Goal: Information Seeking & Learning: Learn about a topic

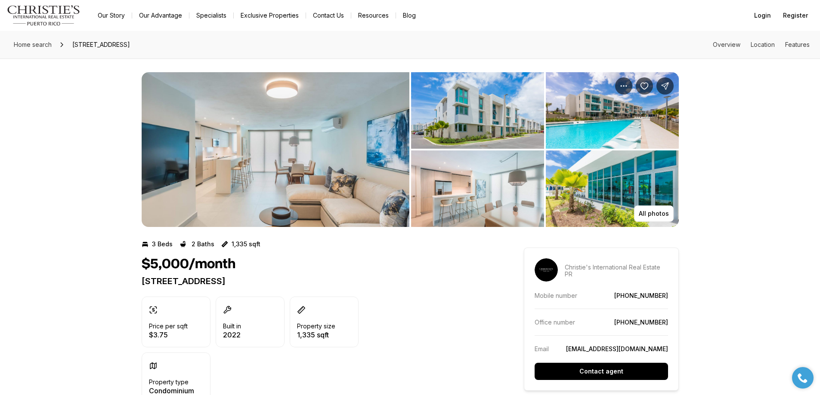
click at [239, 213] on img "View image gallery" at bounding box center [276, 149] width 268 height 155
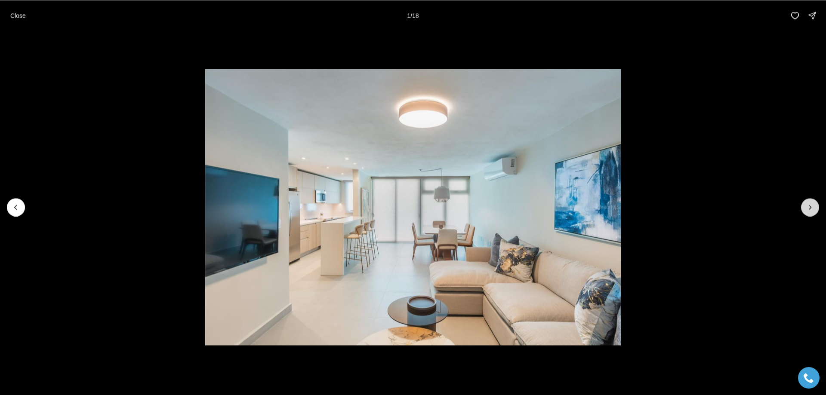
click at [813, 207] on icon "Next slide" at bounding box center [810, 207] width 9 height 9
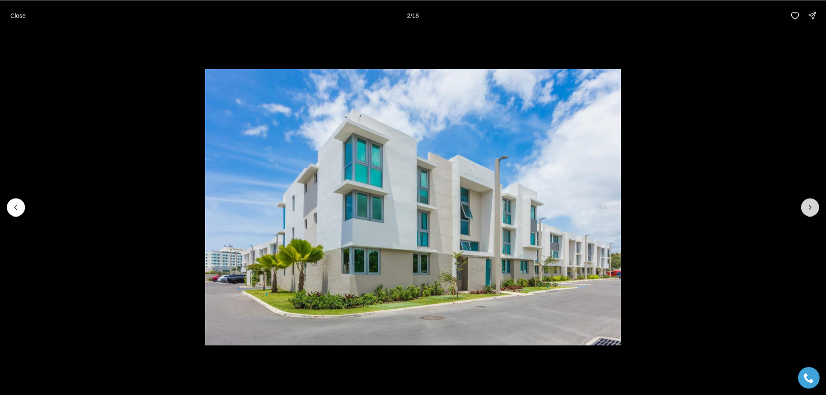
click at [813, 207] on icon "Next slide" at bounding box center [810, 207] width 9 height 9
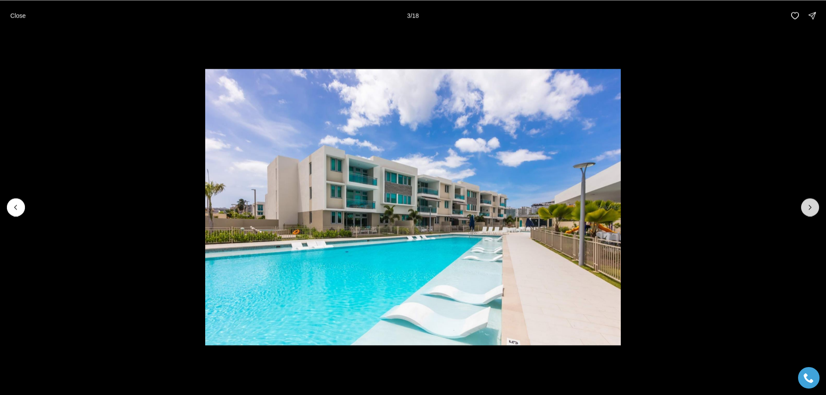
click at [813, 207] on icon "Next slide" at bounding box center [810, 207] width 9 height 9
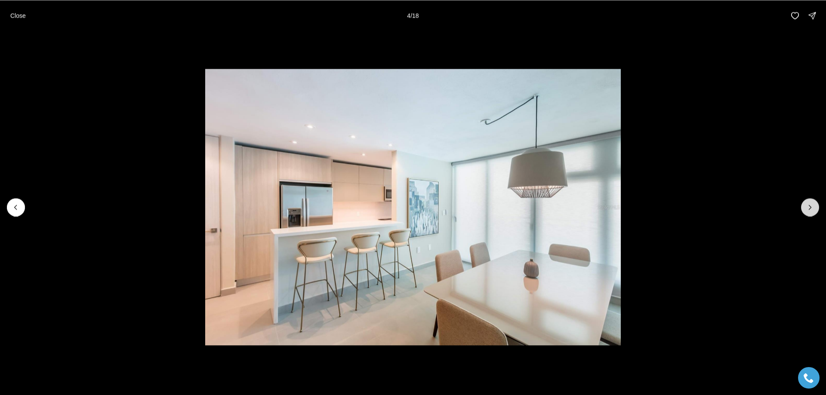
click at [813, 207] on icon "Next slide" at bounding box center [810, 207] width 9 height 9
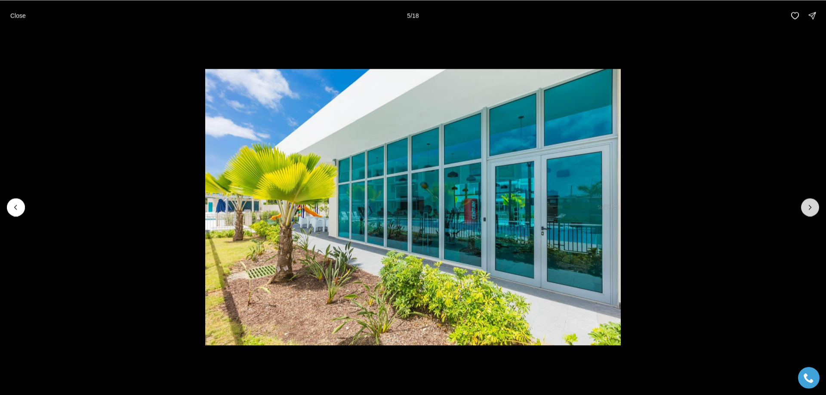
click at [813, 207] on icon "Next slide" at bounding box center [810, 207] width 9 height 9
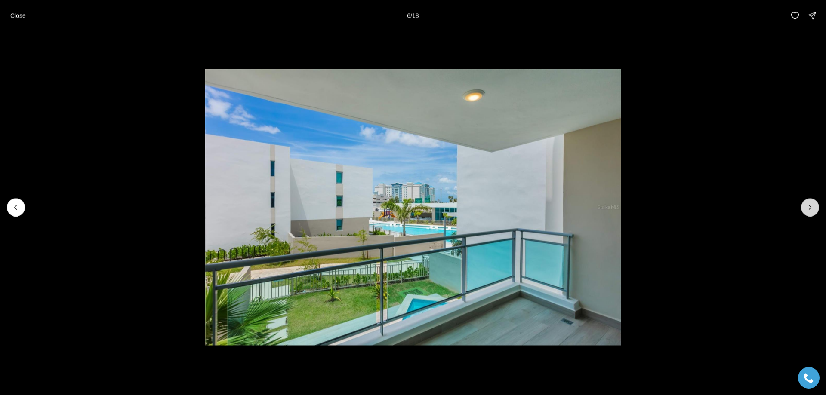
click at [813, 207] on icon "Next slide" at bounding box center [810, 207] width 9 height 9
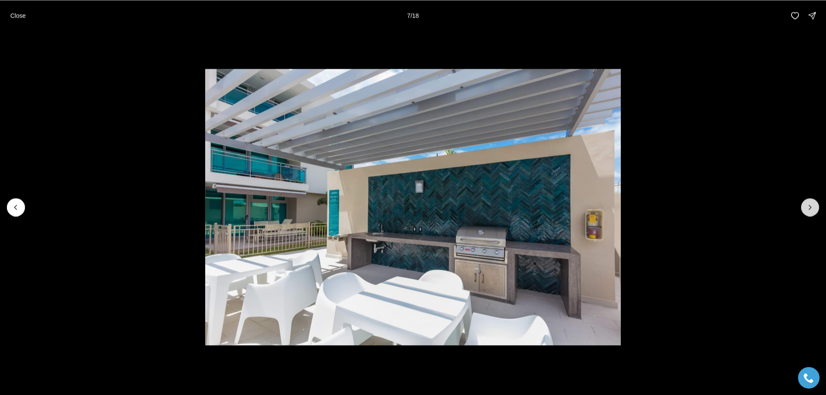
click at [813, 207] on icon "Next slide" at bounding box center [810, 207] width 9 height 9
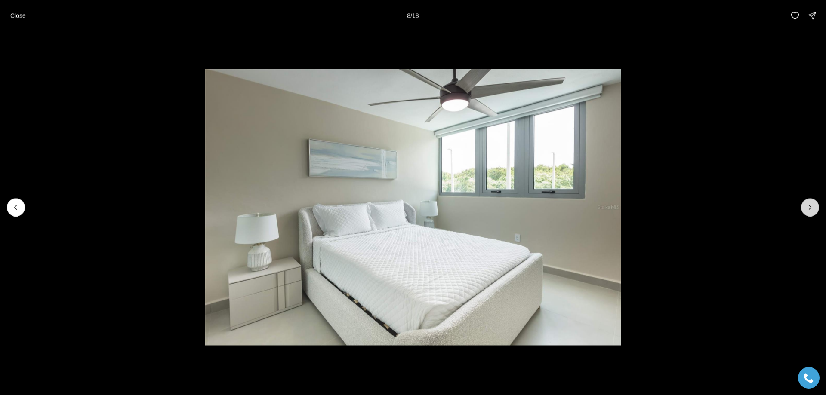
click at [813, 207] on icon "Next slide" at bounding box center [810, 207] width 9 height 9
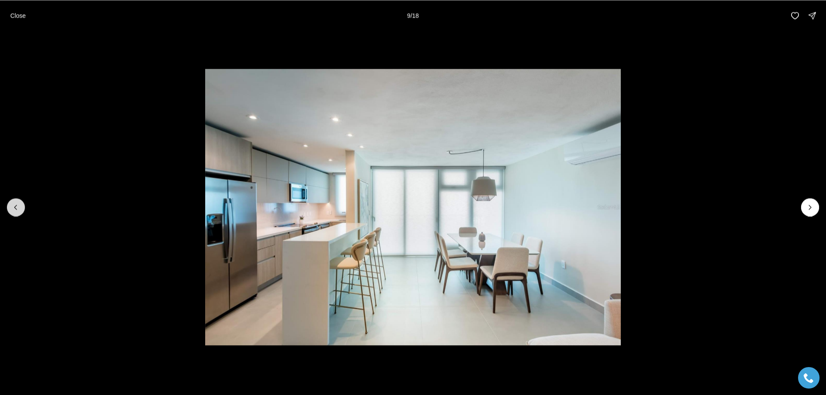
click at [15, 209] on icon "Previous slide" at bounding box center [16, 207] width 9 height 9
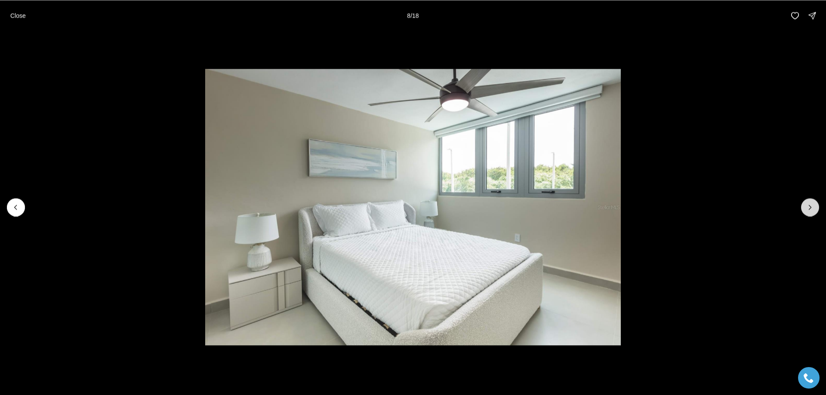
click at [812, 204] on icon "Next slide" at bounding box center [810, 207] width 9 height 9
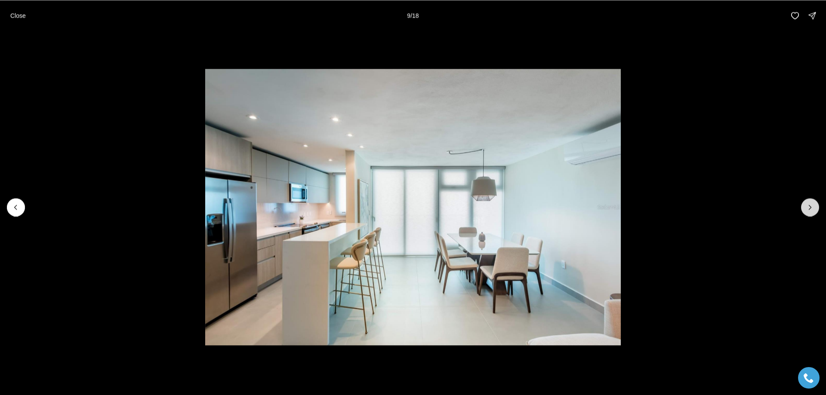
click at [812, 204] on icon "Next slide" at bounding box center [810, 207] width 9 height 9
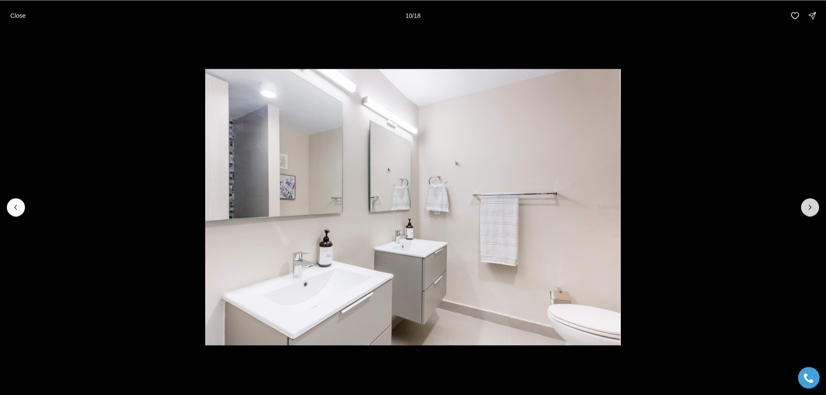
click at [812, 204] on icon "Next slide" at bounding box center [810, 207] width 9 height 9
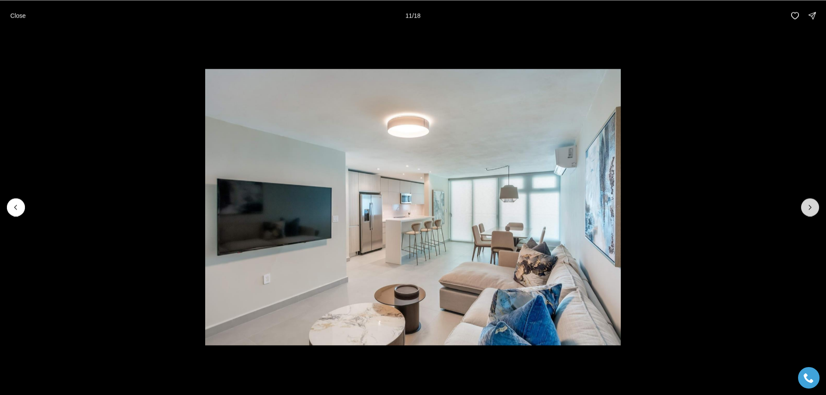
click at [812, 204] on icon "Next slide" at bounding box center [810, 207] width 9 height 9
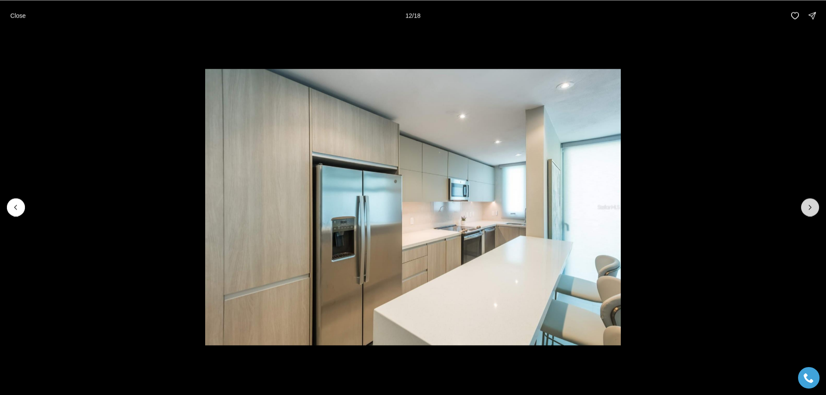
click at [812, 204] on icon "Next slide" at bounding box center [810, 207] width 9 height 9
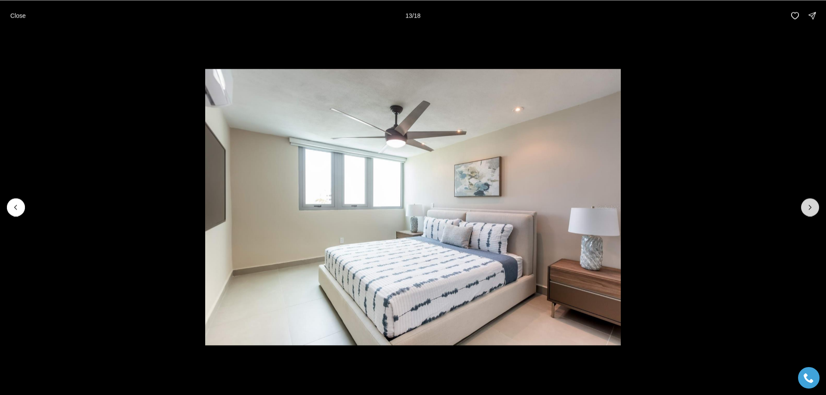
click at [812, 204] on icon "Next slide" at bounding box center [810, 207] width 9 height 9
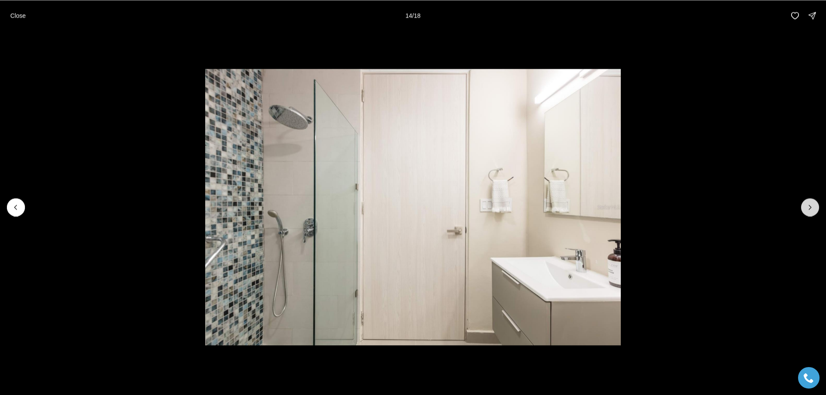
click at [812, 204] on icon "Next slide" at bounding box center [810, 207] width 9 height 9
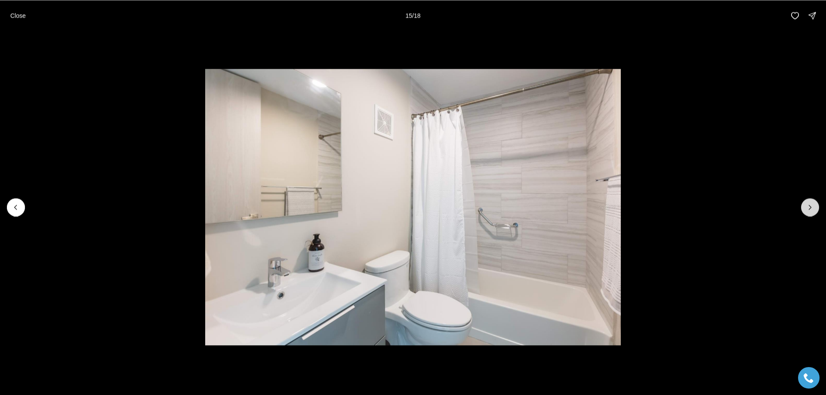
click at [812, 204] on icon "Next slide" at bounding box center [810, 207] width 9 height 9
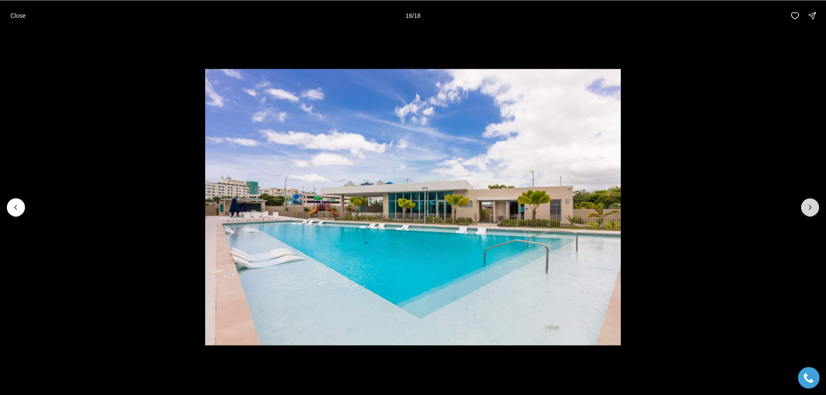
click at [812, 204] on icon "Next slide" at bounding box center [810, 207] width 9 height 9
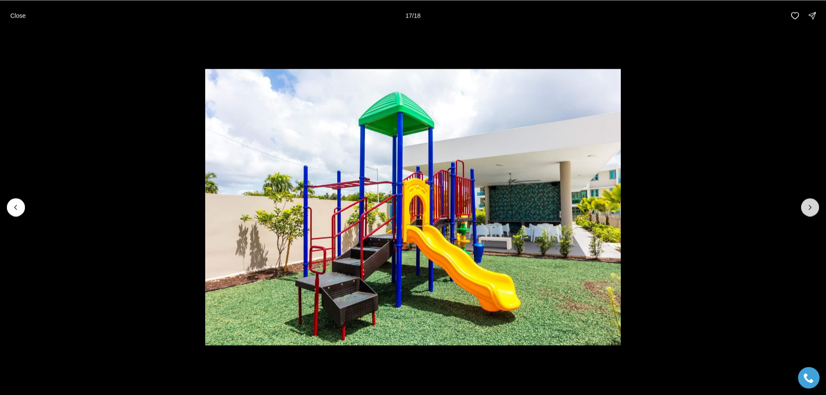
click at [812, 204] on icon "Next slide" at bounding box center [810, 207] width 9 height 9
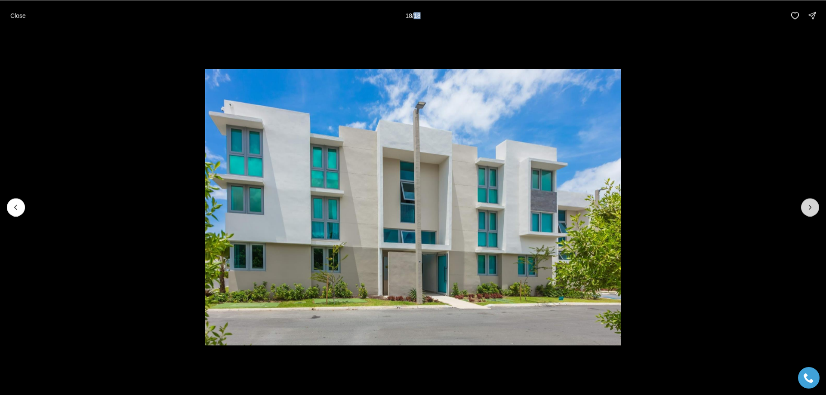
click at [812, 204] on div at bounding box center [810, 207] width 18 height 18
